Goal: Task Accomplishment & Management: Manage account settings

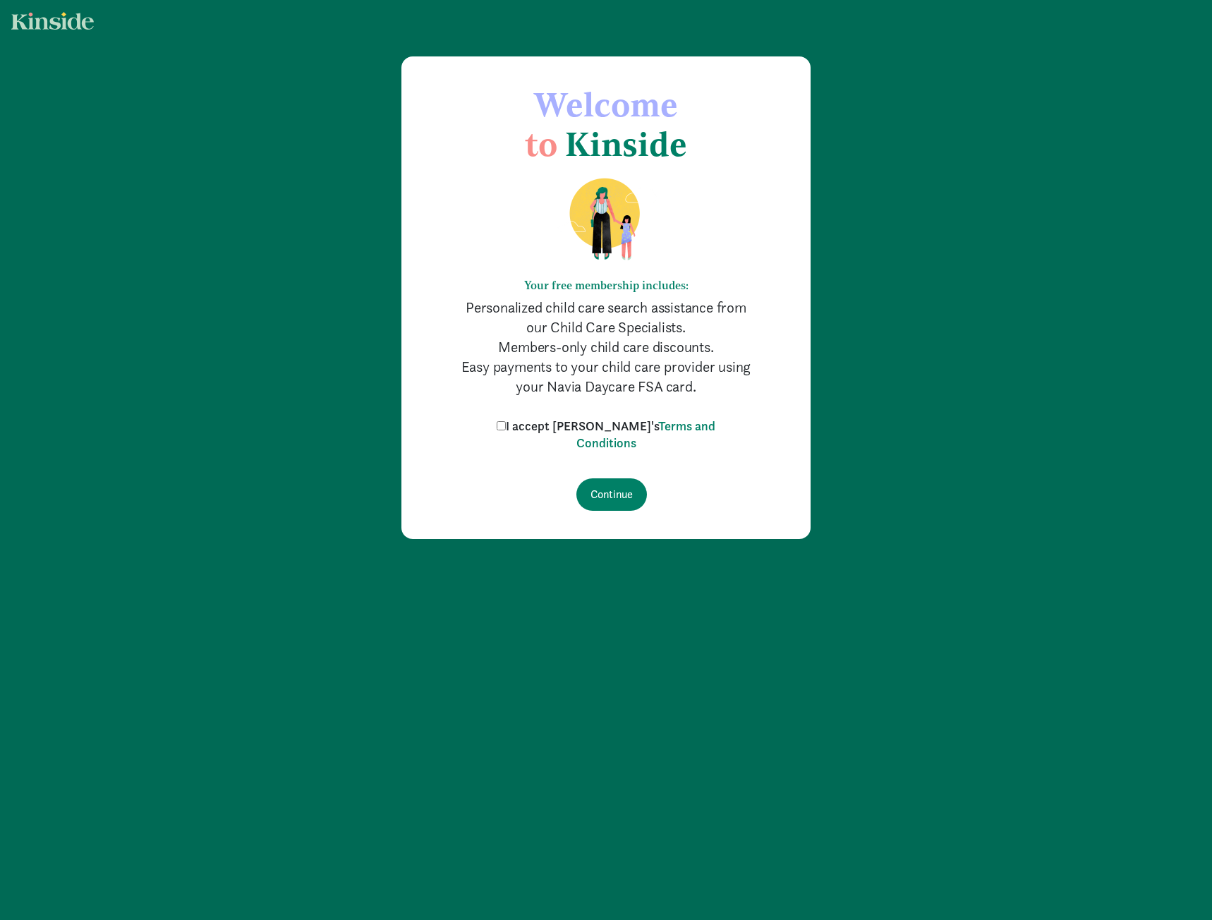
click at [555, 429] on label "I accept [PERSON_NAME]'s Terms and Conditions" at bounding box center [606, 435] width 226 height 34
click at [506, 429] on input "I accept [PERSON_NAME]'s Terms and Conditions" at bounding box center [501, 425] width 9 height 9
checkbox input "true"
click at [593, 485] on input "Continue" at bounding box center [611, 494] width 71 height 32
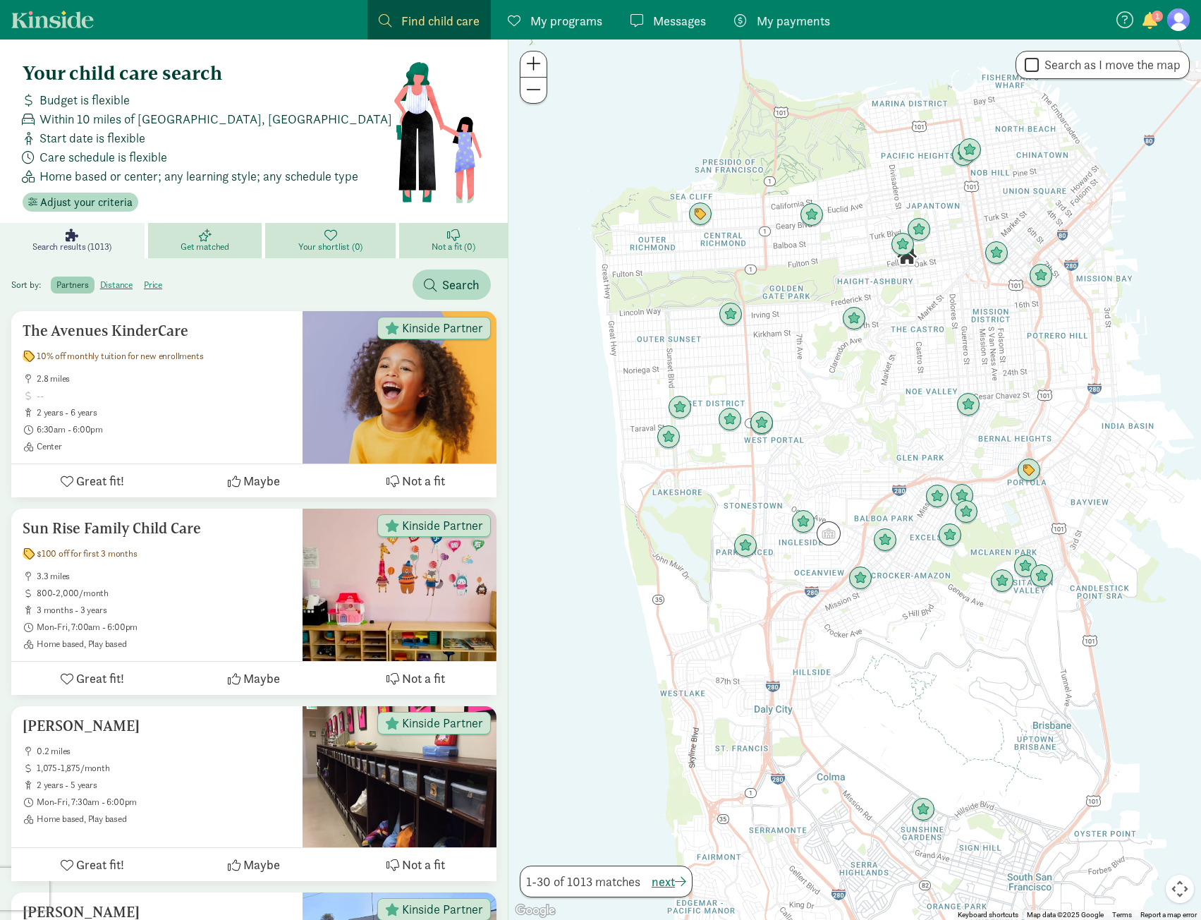
click at [1182, 18] on figure at bounding box center [1179, 19] width 23 height 23
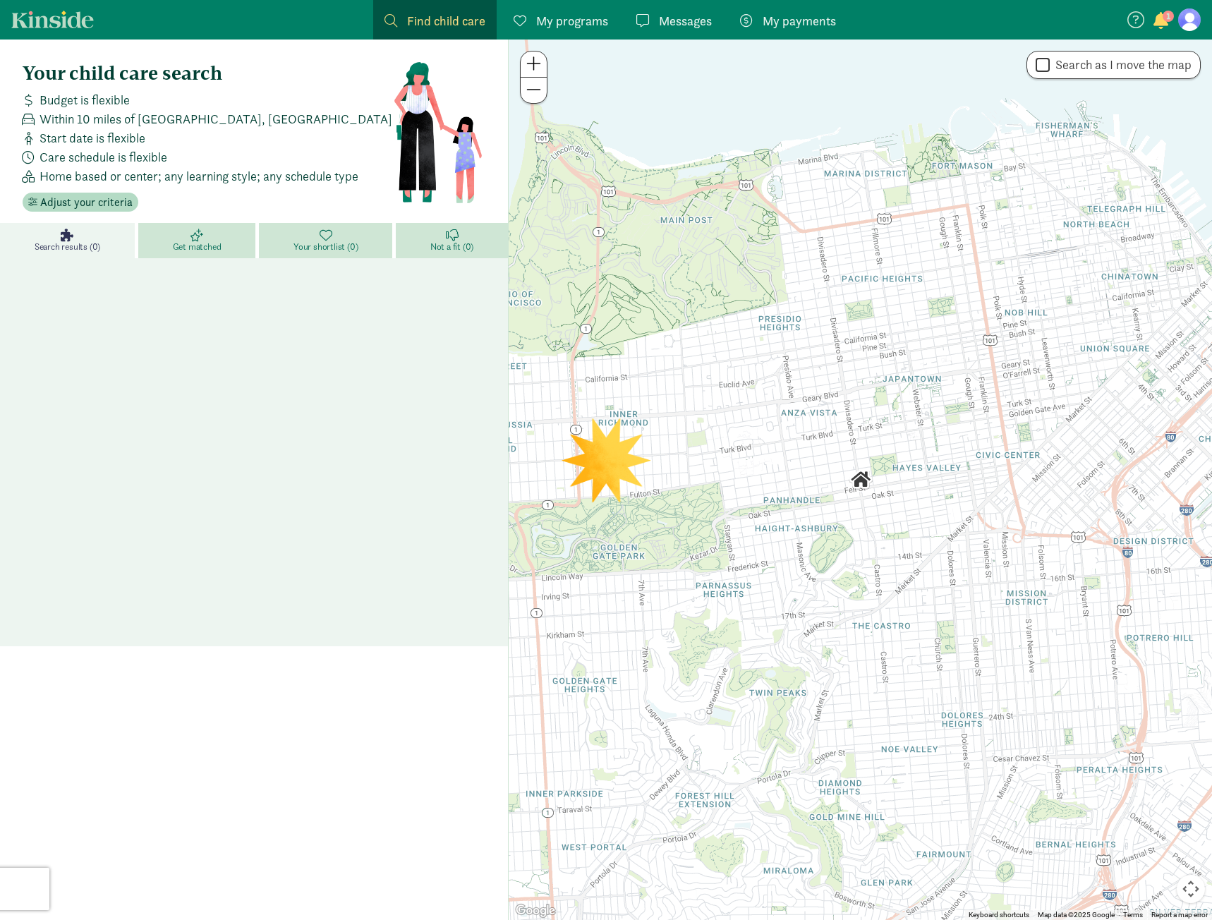
click at [564, 17] on span "My programs" at bounding box center [572, 20] width 72 height 19
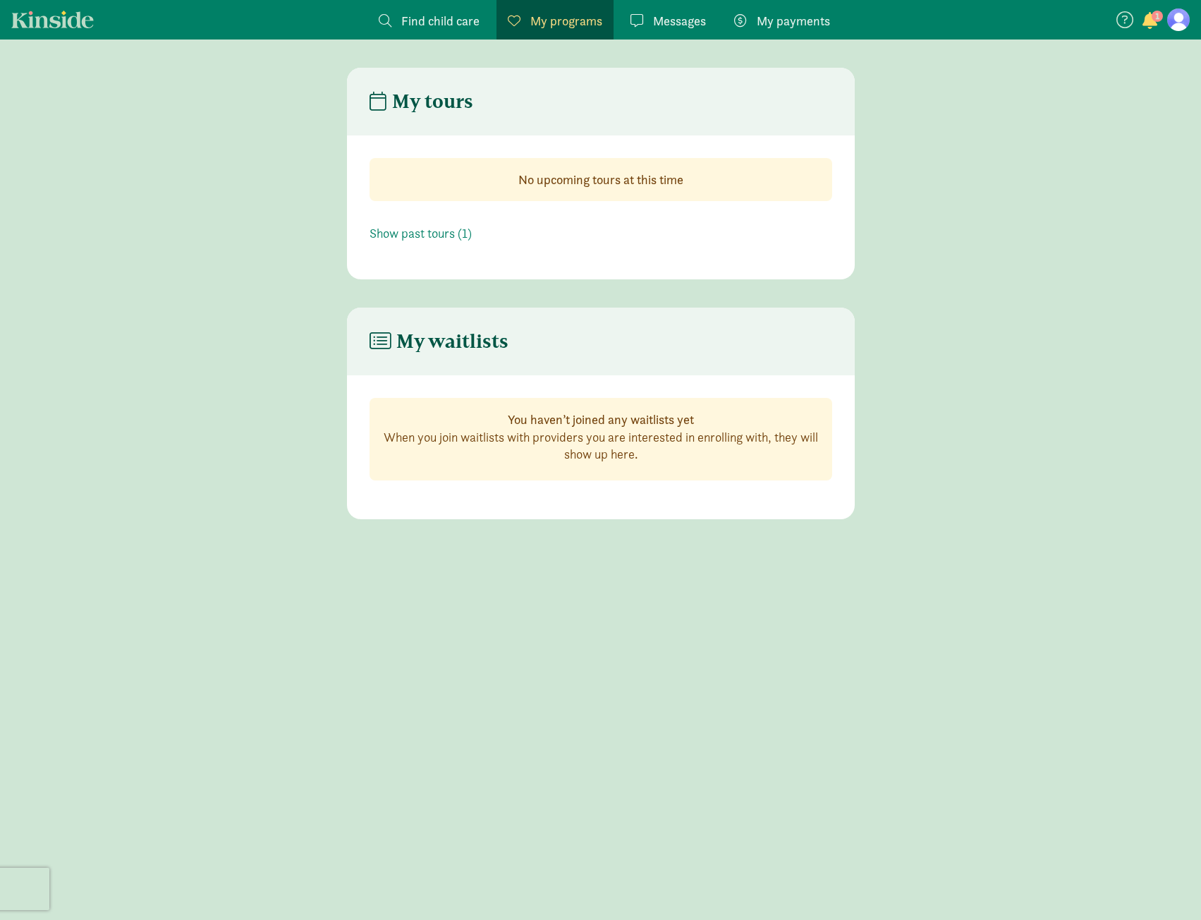
click at [665, 19] on span "Messages" at bounding box center [679, 20] width 53 height 19
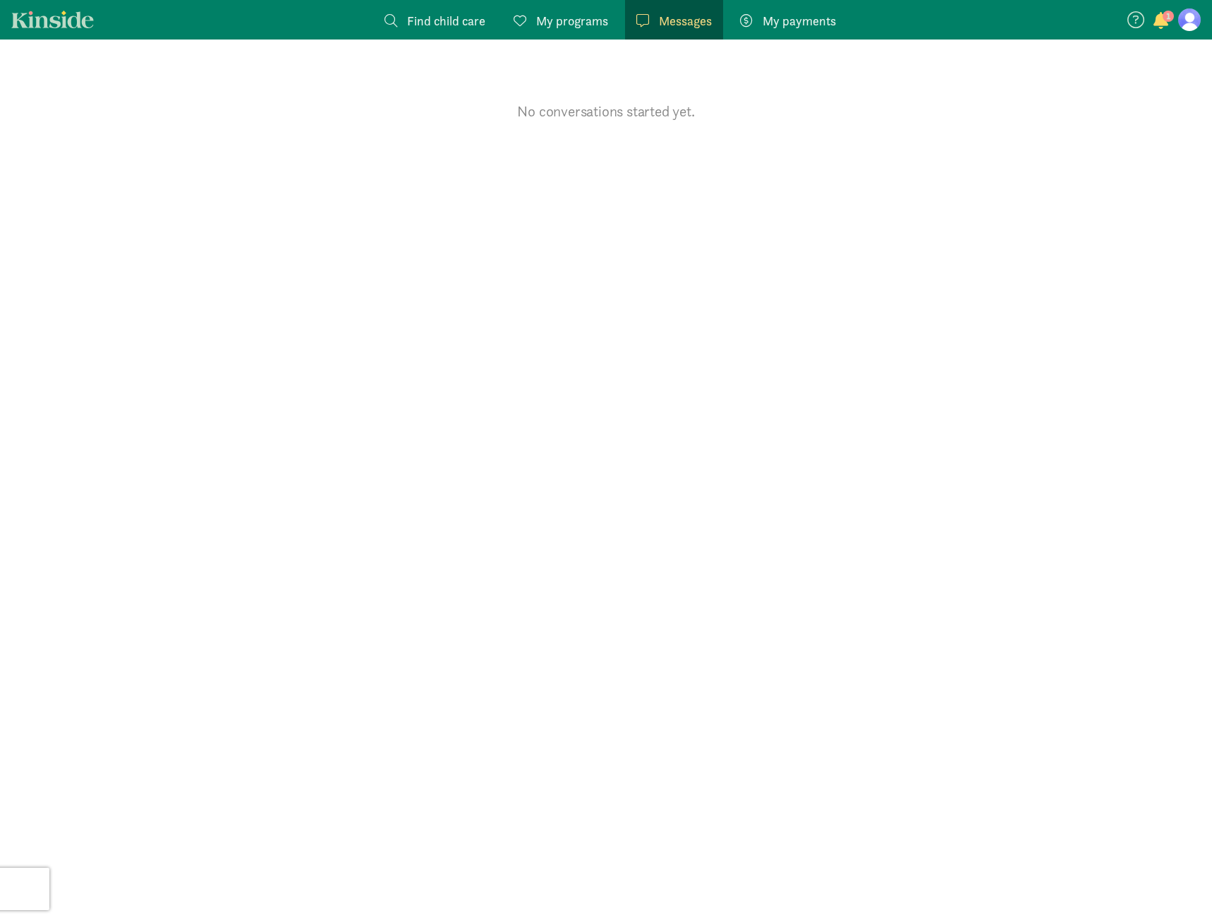
drag, startPoint x: 779, startPoint y: 12, endPoint x: 791, endPoint y: 15, distance: 12.3
click at [780, 12] on span "My payments" at bounding box center [799, 20] width 73 height 19
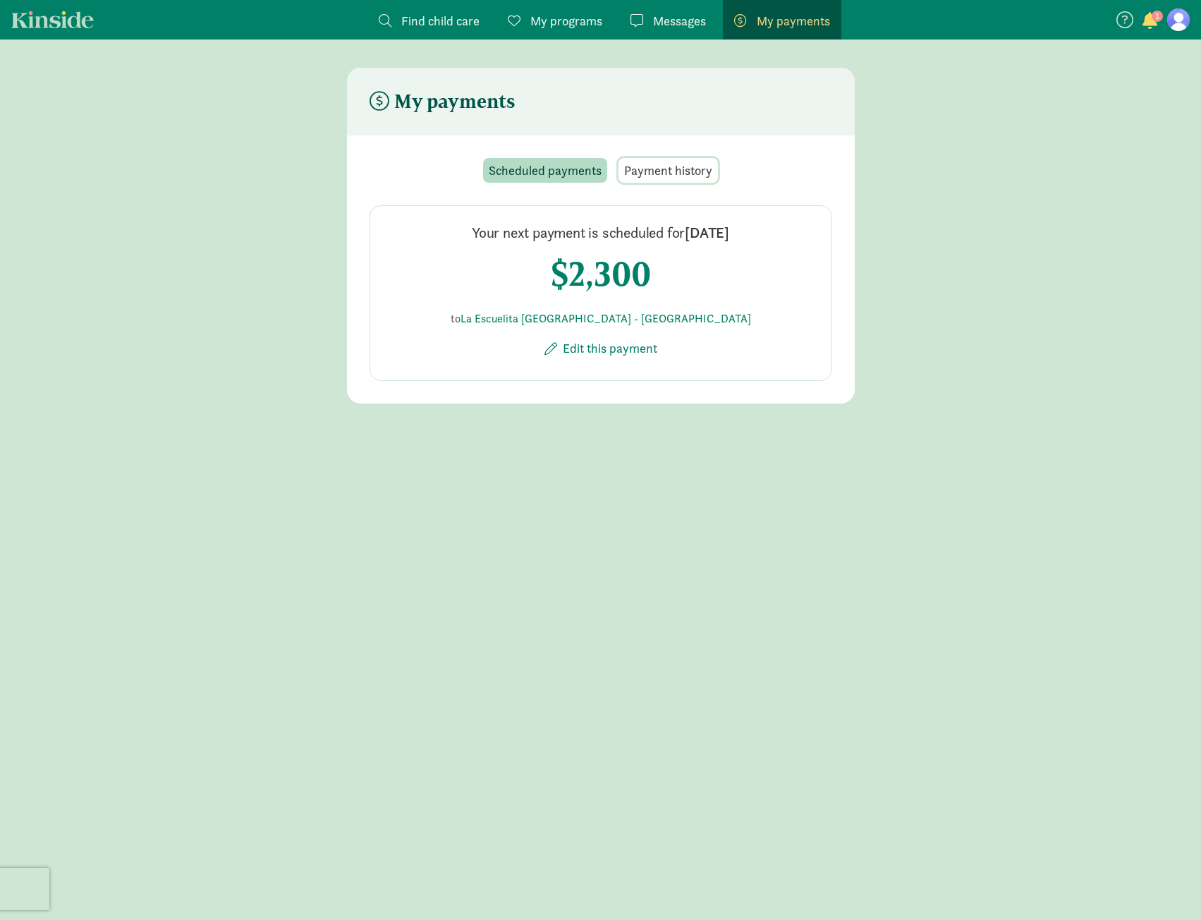
click at [660, 170] on span "Payment history" at bounding box center [668, 170] width 88 height 19
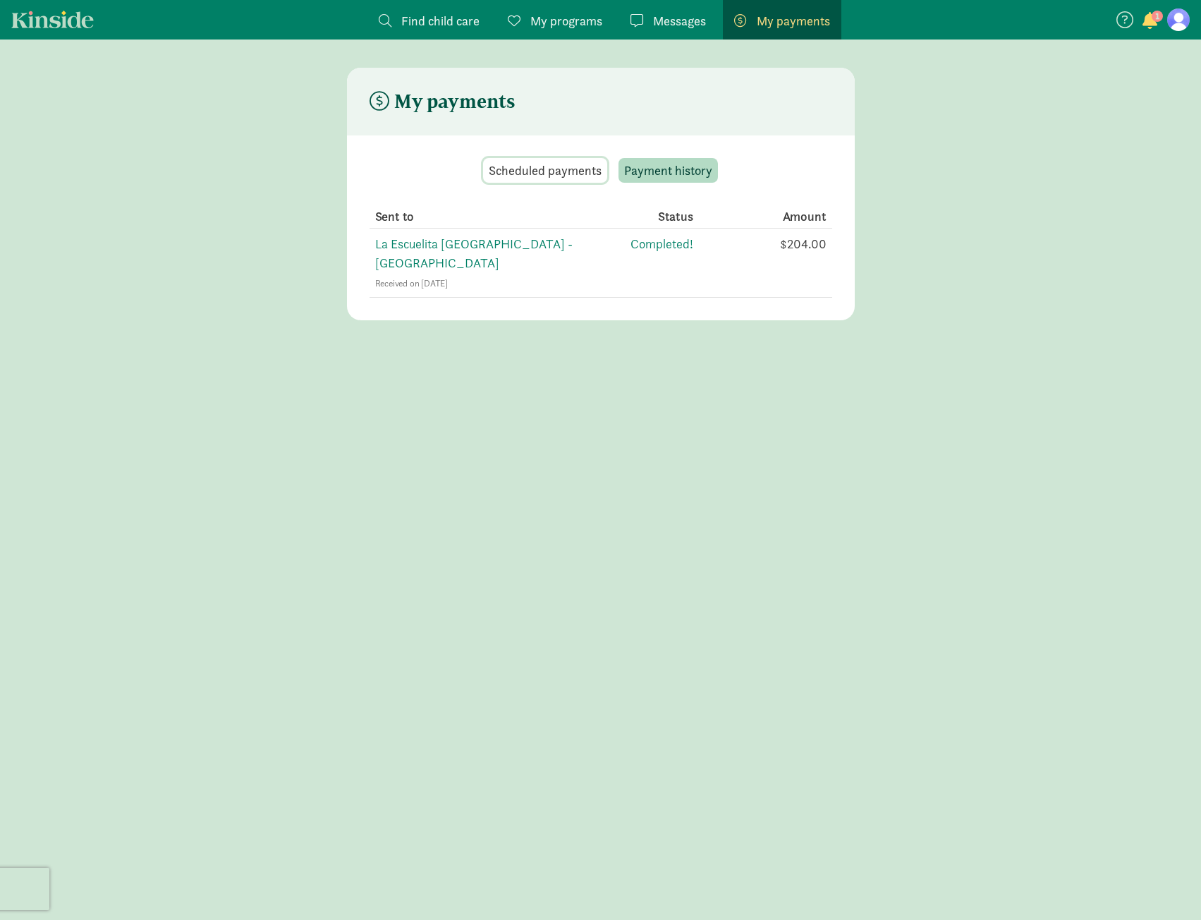
click at [545, 169] on span "Scheduled payments" at bounding box center [545, 170] width 113 height 19
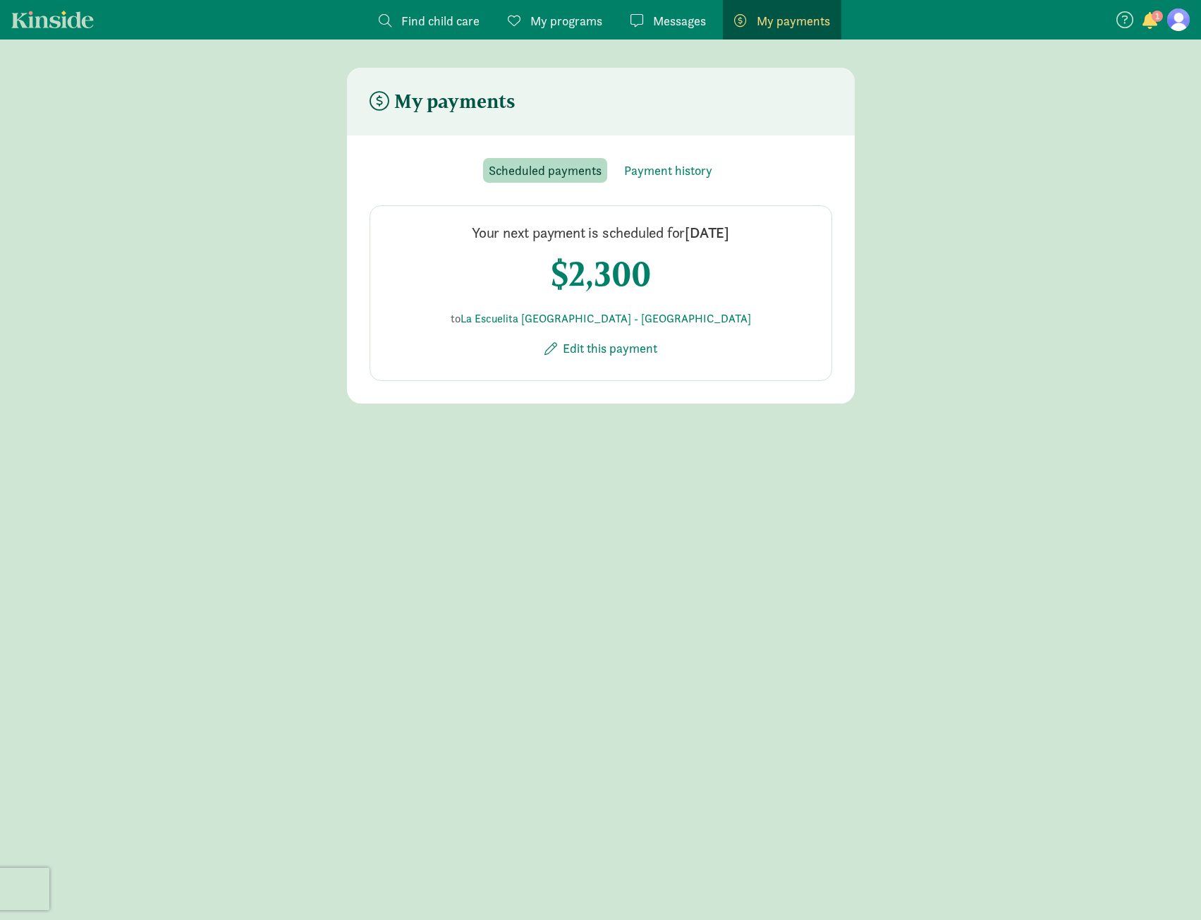
click at [602, 278] on h4 "$2,300" at bounding box center [601, 274] width 100 height 40
click at [609, 346] on span "Edit this payment" at bounding box center [610, 348] width 95 height 19
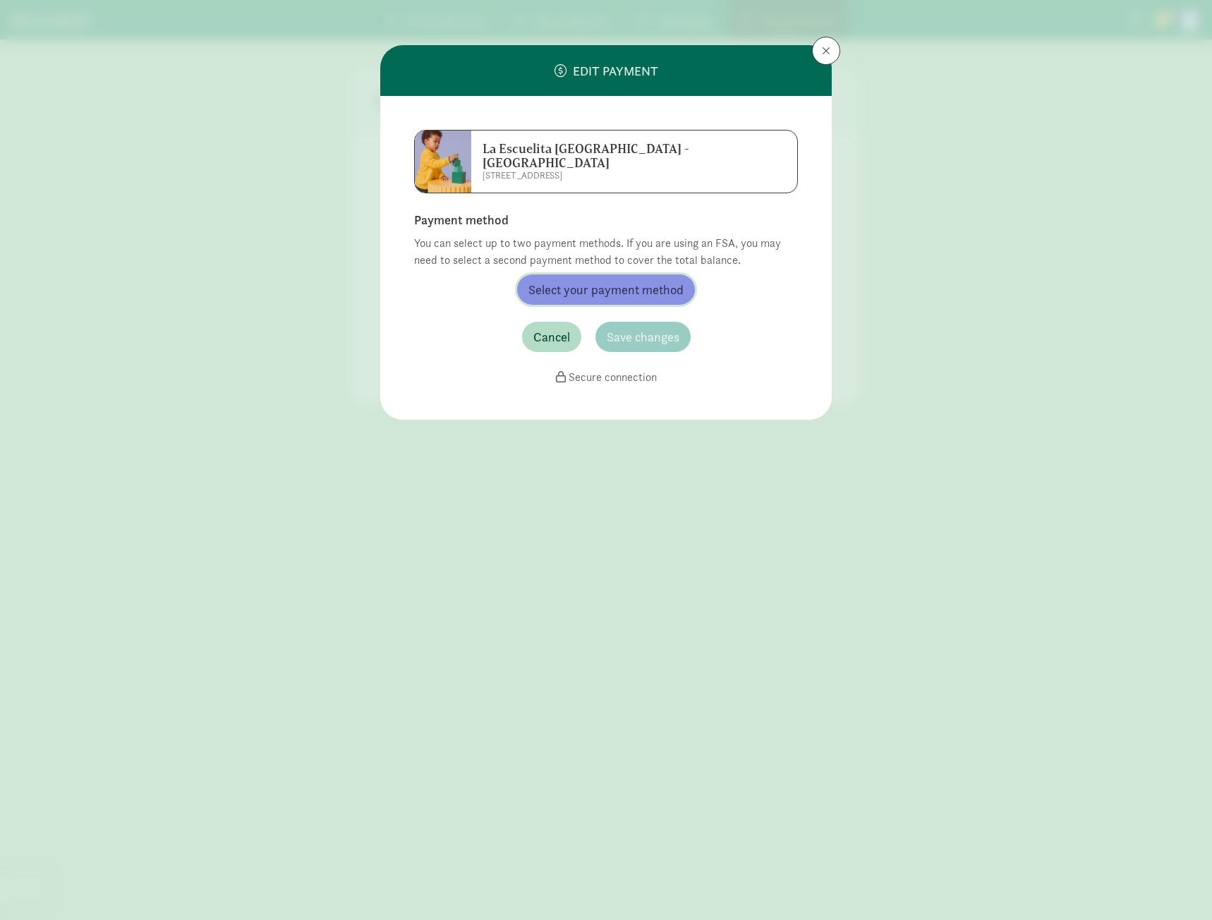
click at [592, 280] on span "Select your payment method" at bounding box center [605, 289] width 155 height 19
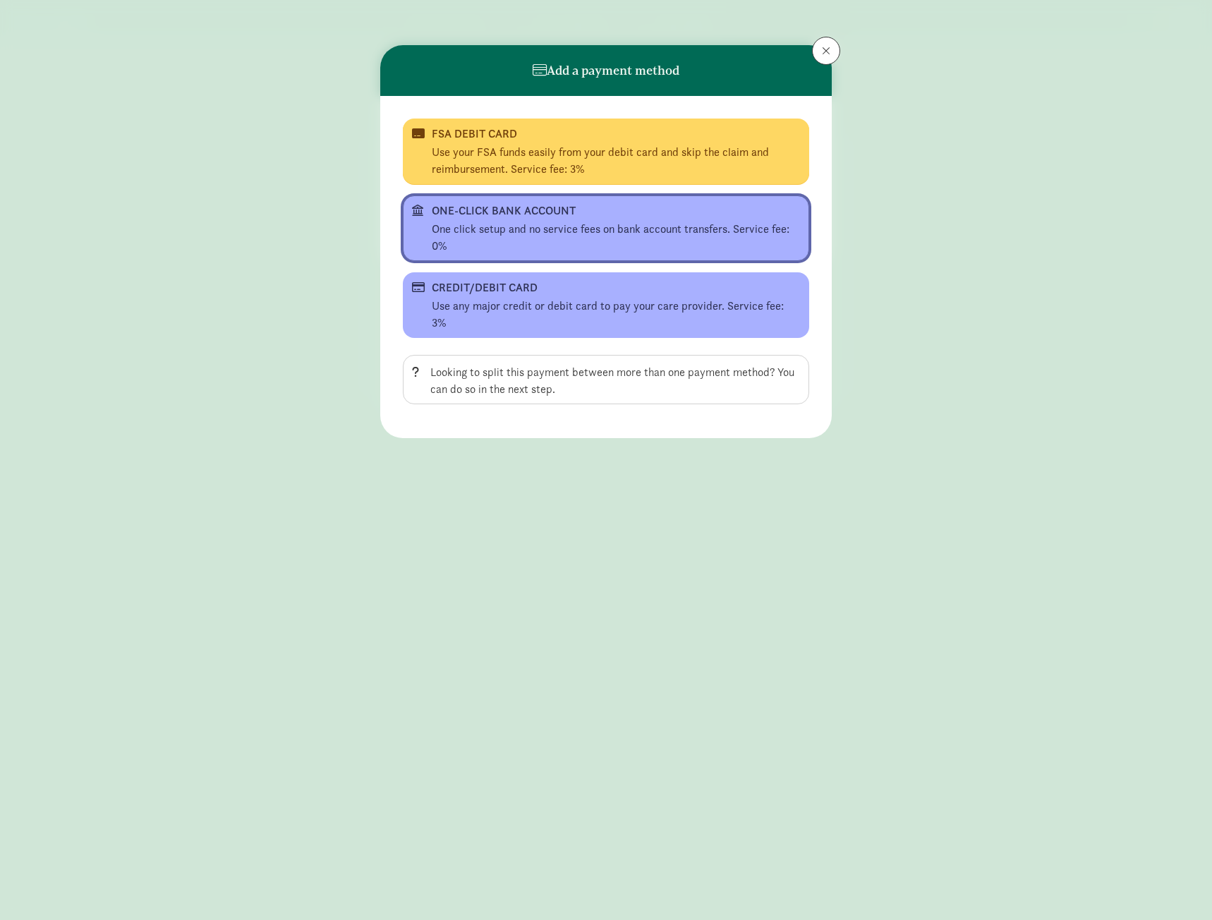
click at [513, 237] on div "One click setup and no service fees on bank account transfers. Service fee: 0%" at bounding box center [616, 238] width 368 height 34
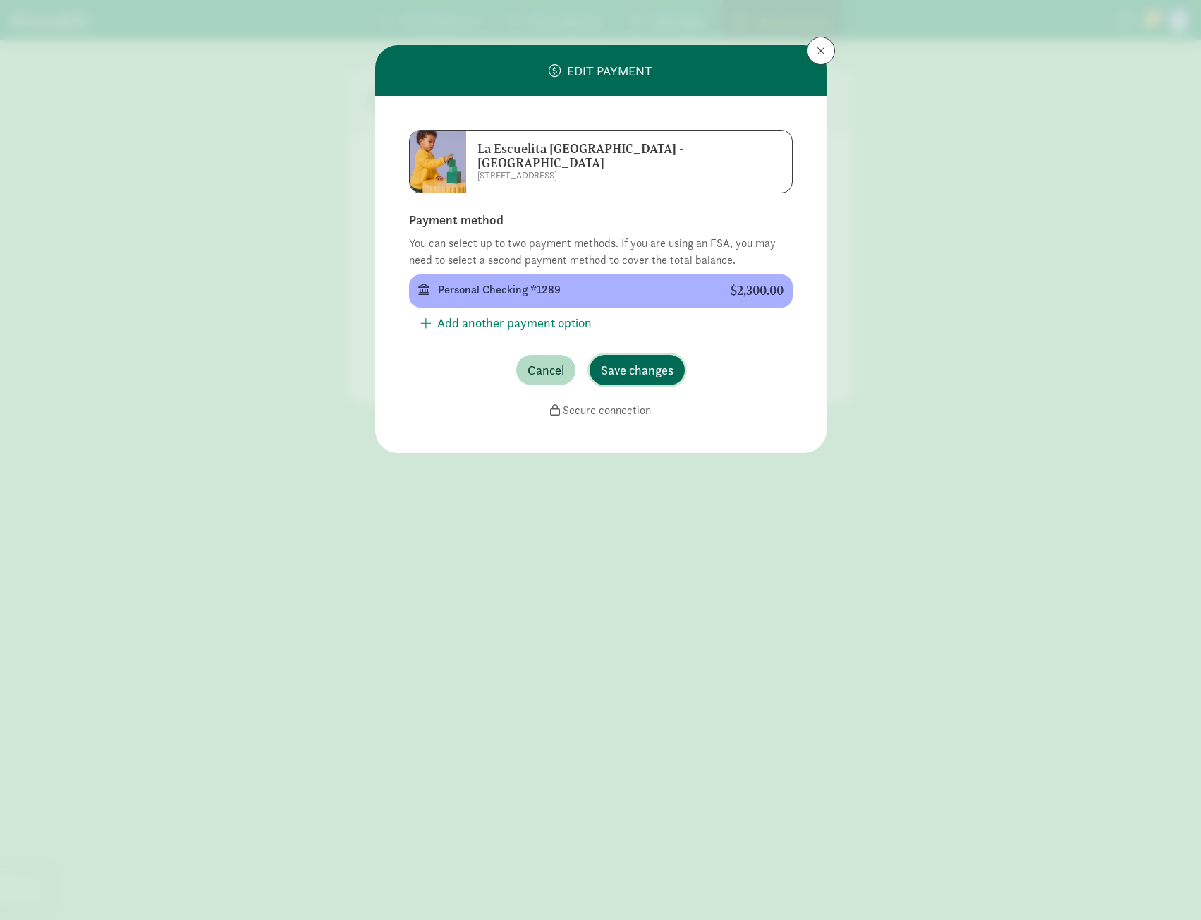
click at [649, 360] on span "Save changes" at bounding box center [637, 369] width 73 height 19
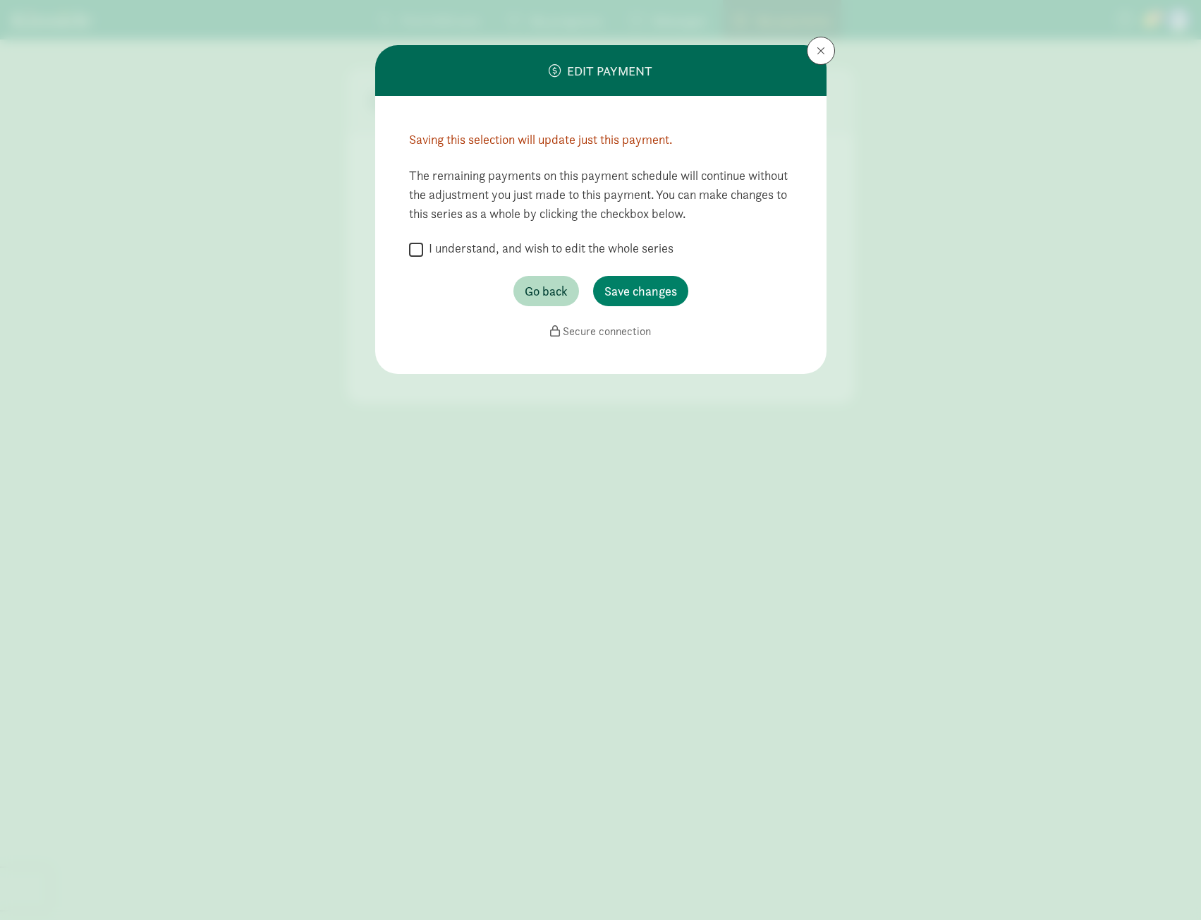
click at [434, 247] on label "I understand, and wish to edit the whole series" at bounding box center [548, 248] width 250 height 17
click at [423, 247] on input "I understand, and wish to edit the whole series" at bounding box center [416, 249] width 14 height 19
checkbox input "true"
click at [640, 289] on span "Save changes" at bounding box center [641, 290] width 73 height 19
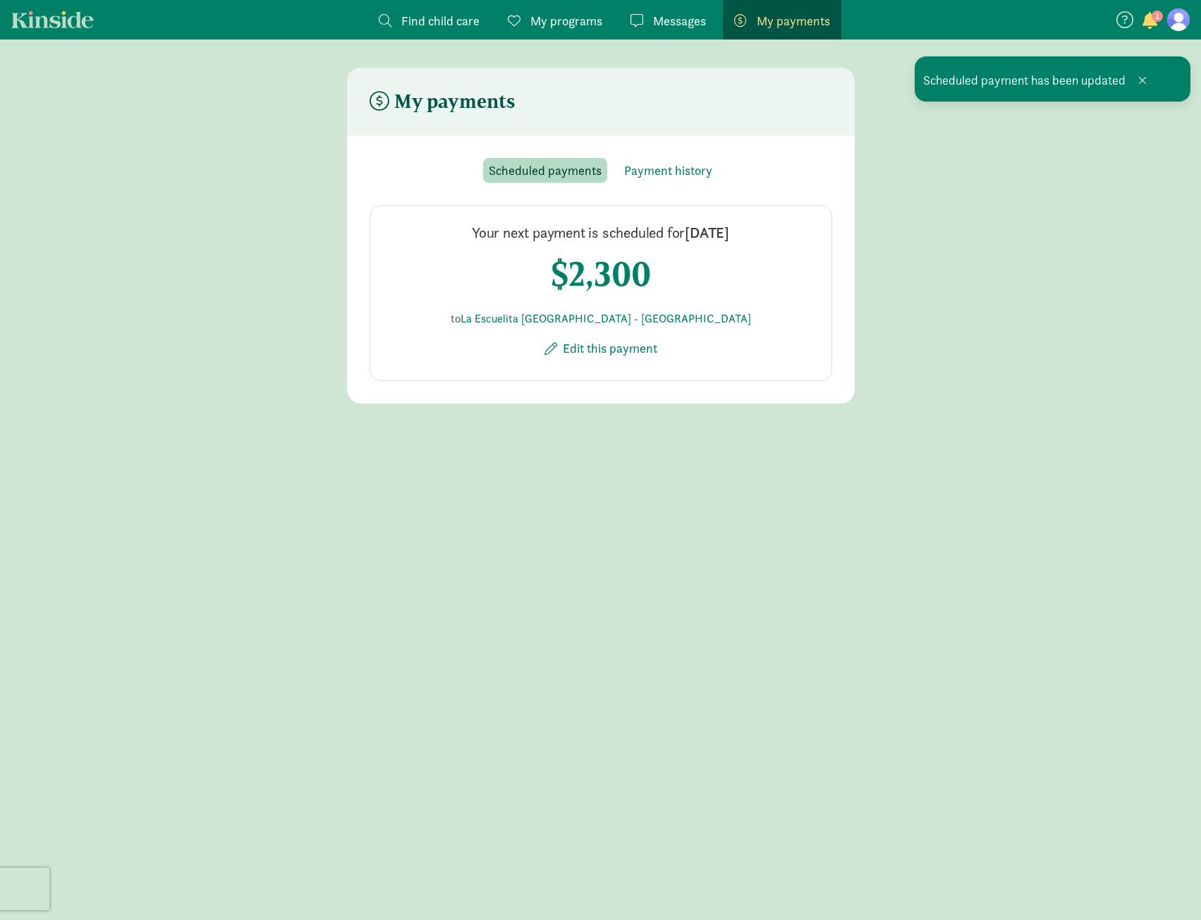
click at [1182, 25] on figure at bounding box center [1179, 19] width 23 height 23
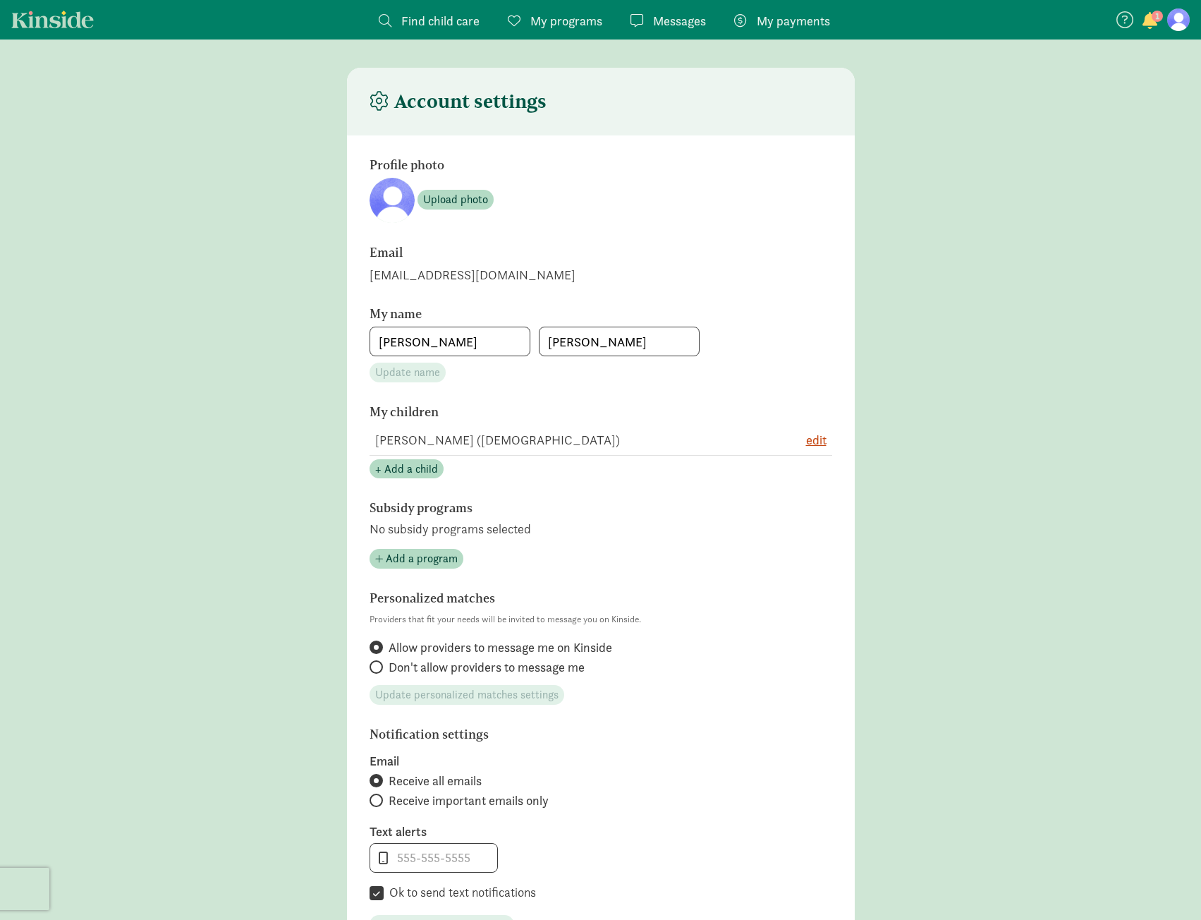
click at [781, 18] on span "My payments" at bounding box center [793, 20] width 73 height 19
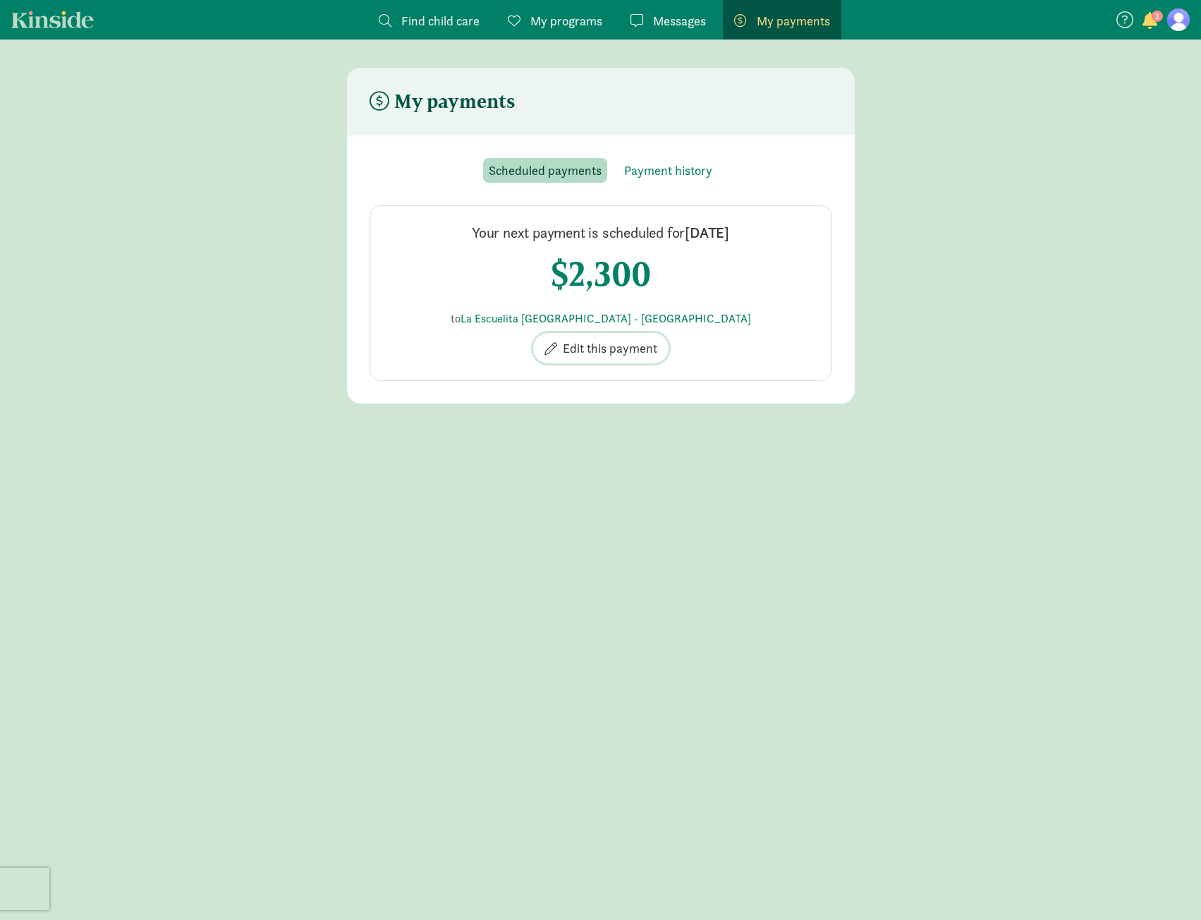
click at [596, 342] on span "Edit this payment" at bounding box center [610, 348] width 95 height 19
